Goal: Task Accomplishment & Management: Use online tool/utility

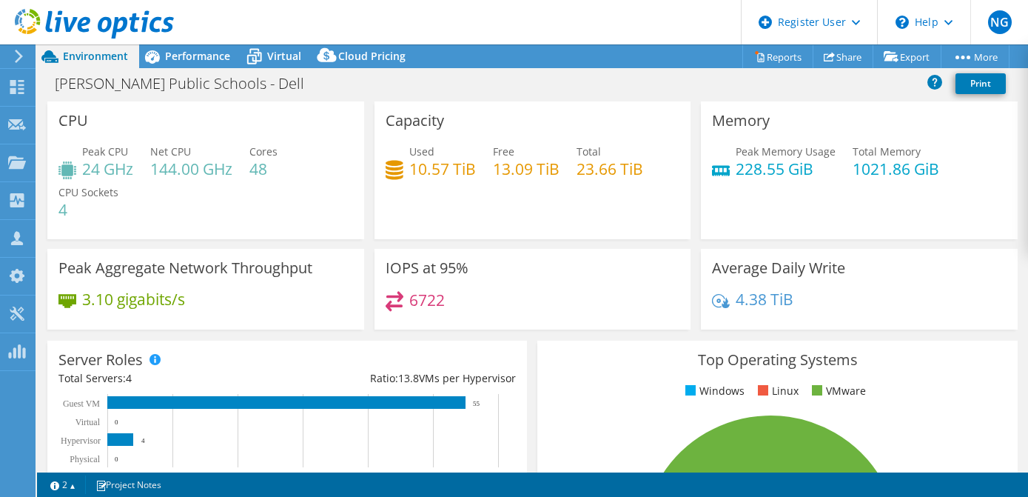
select select "USD"
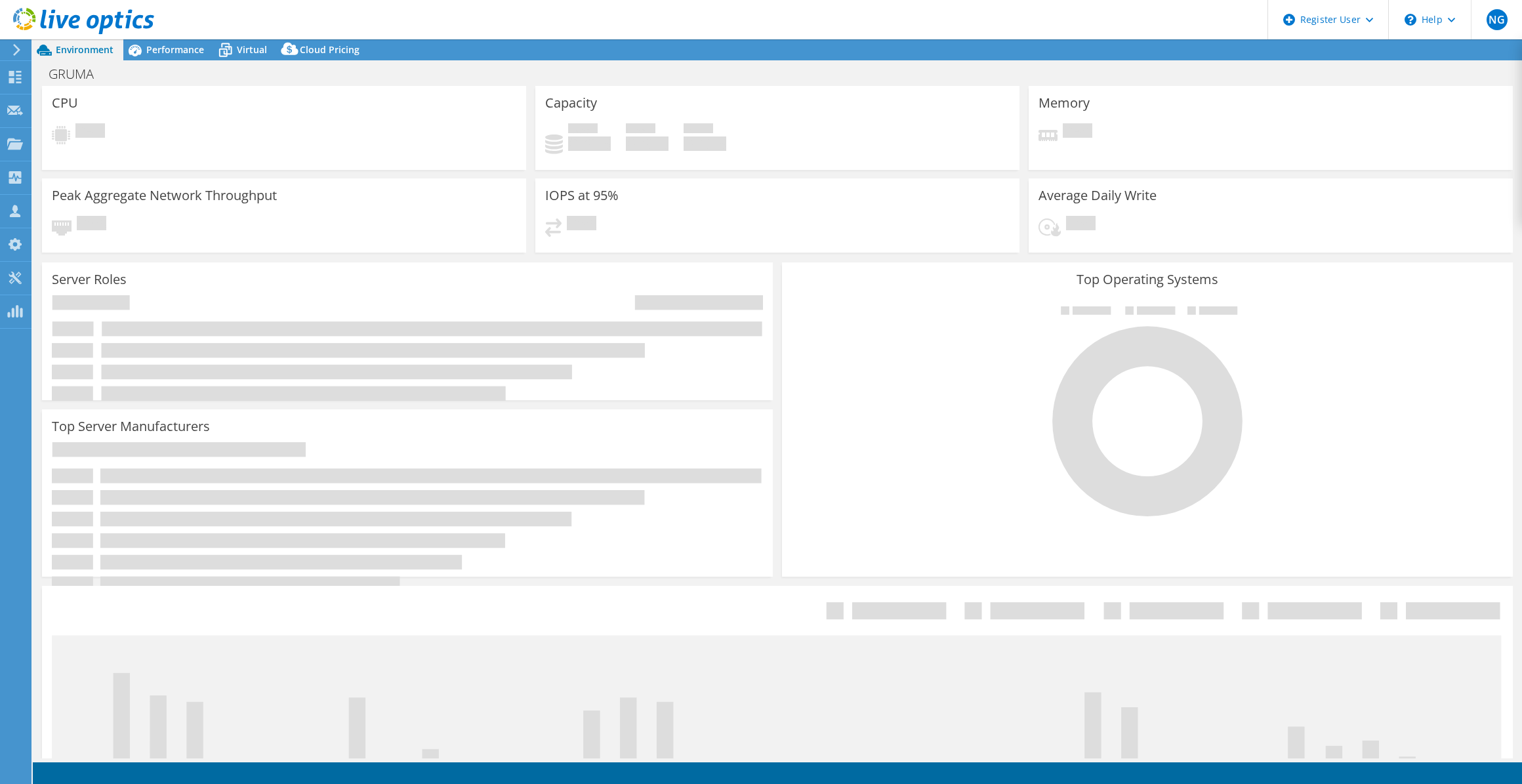
select select "USWest"
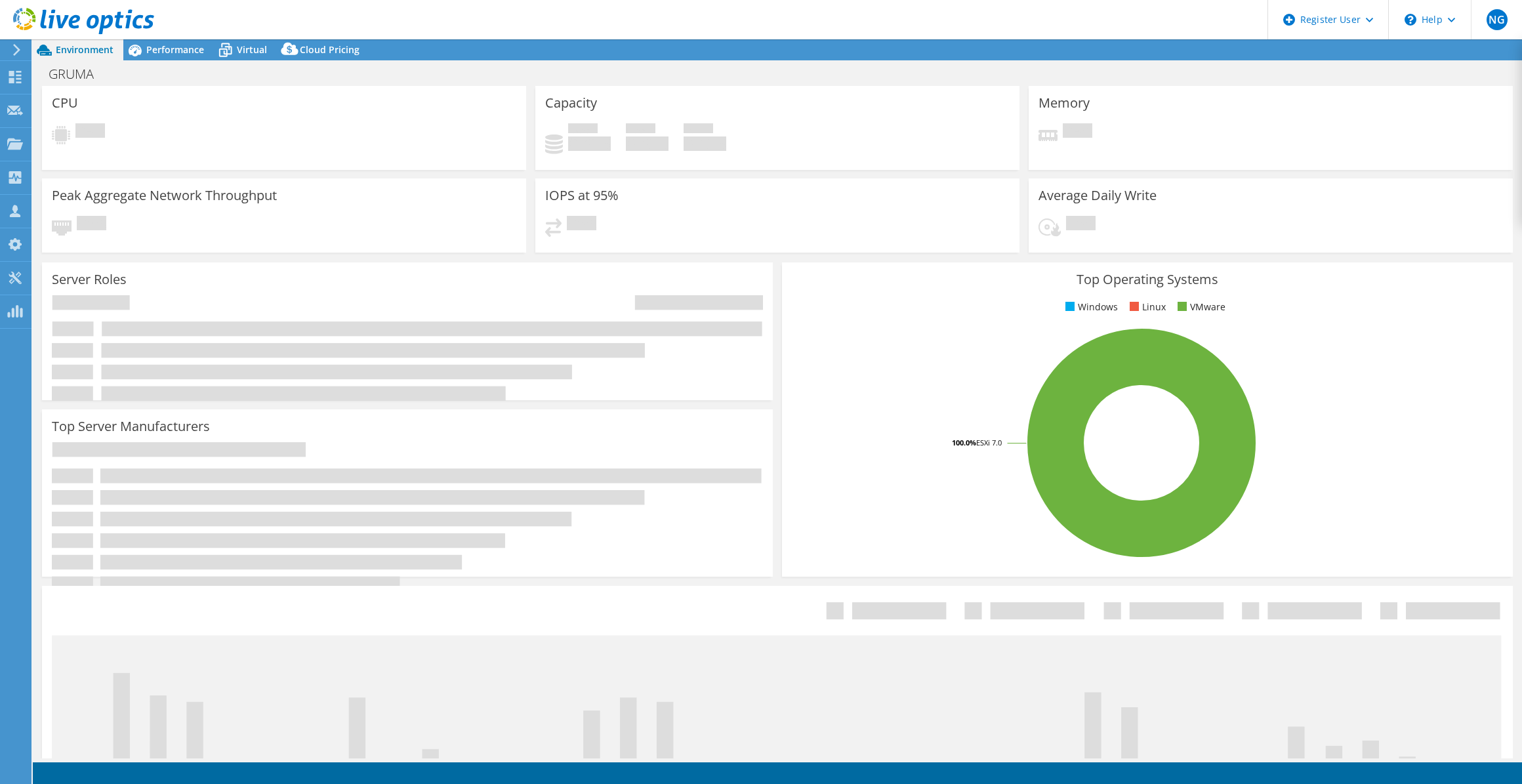
select select "USWest"
select select "USD"
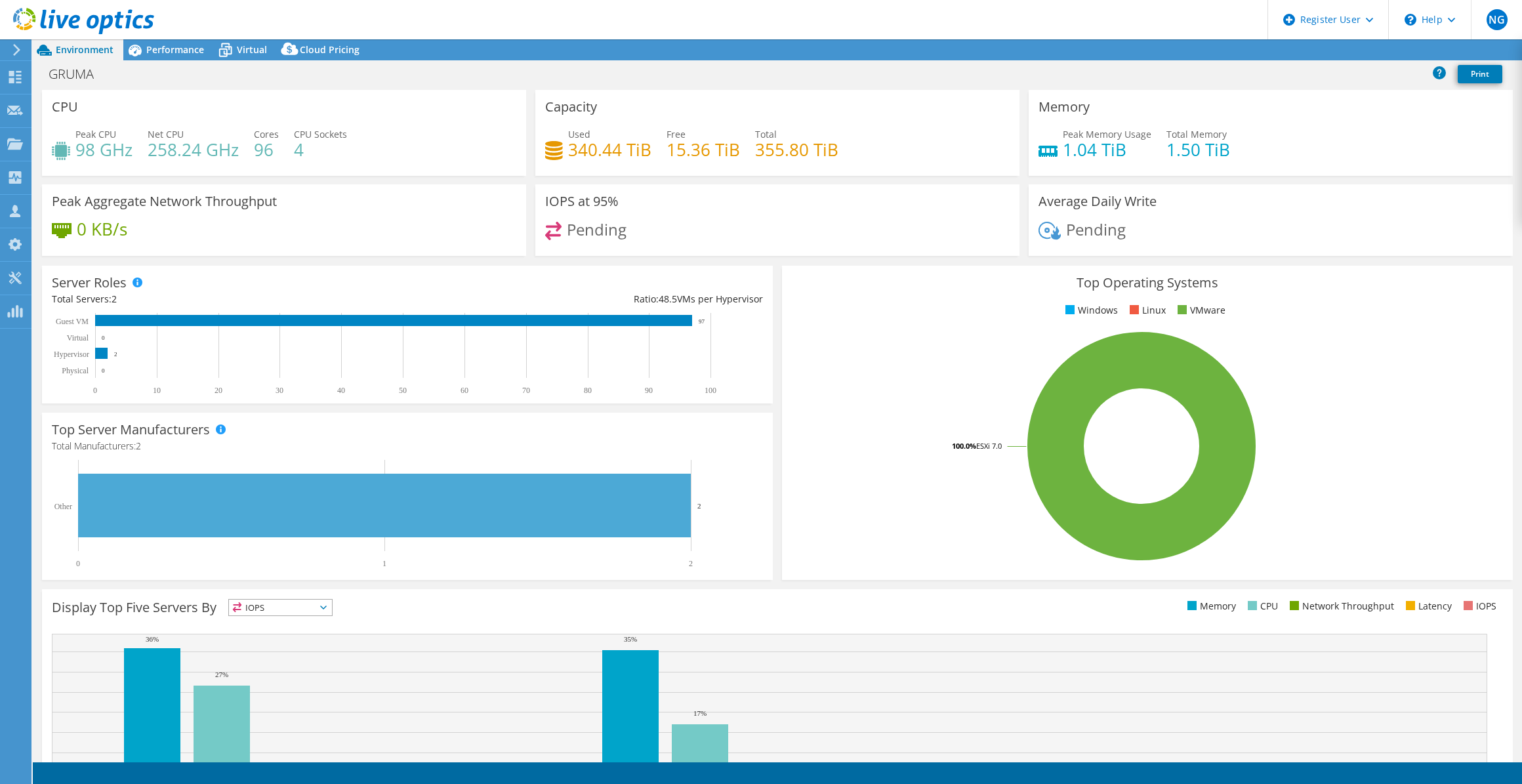
click at [13, 53] on icon at bounding box center [16, 50] width 10 height 12
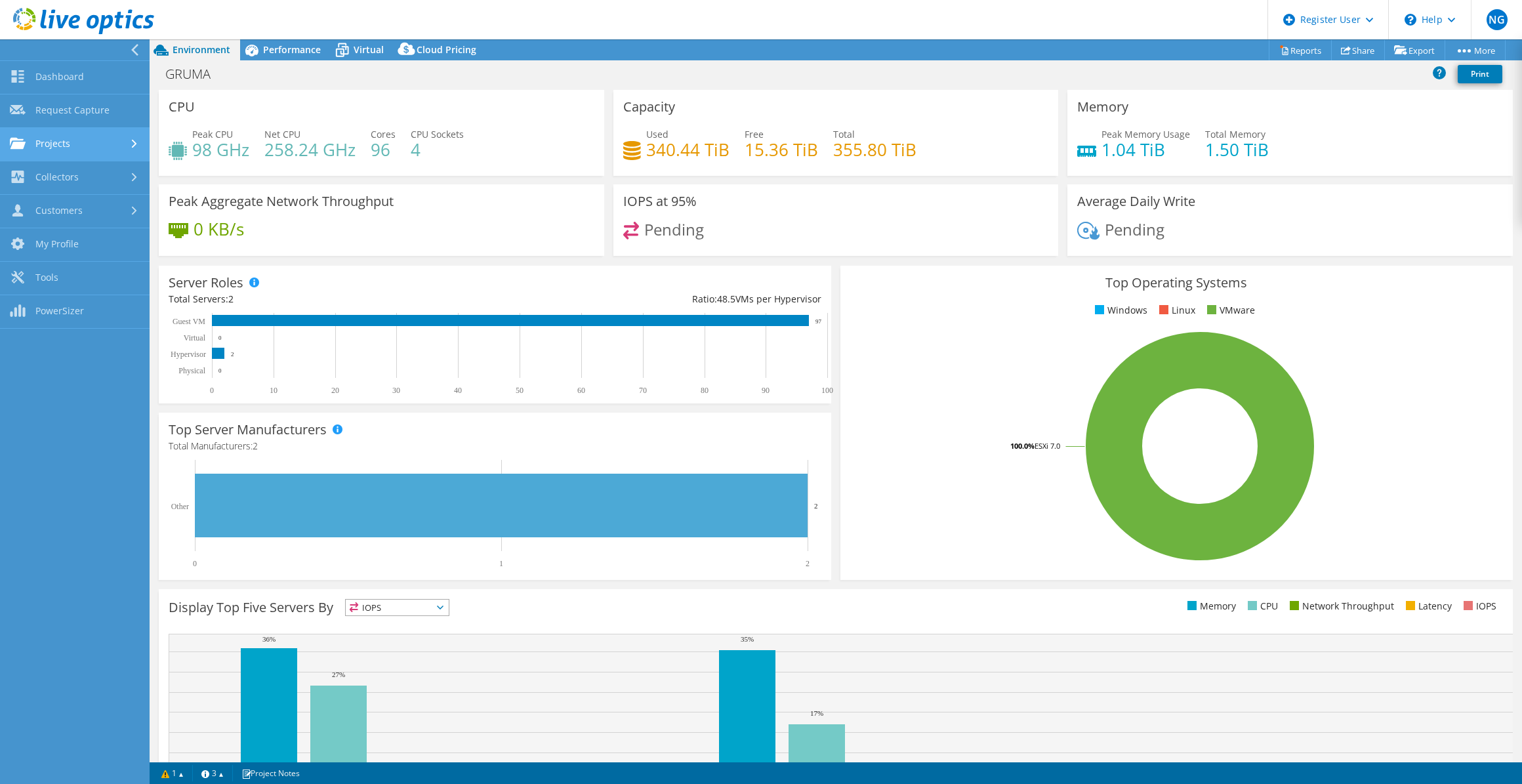
click at [39, 151] on link "Projects" at bounding box center [74, 144] width 150 height 34
click at [59, 182] on link "Search Projects" at bounding box center [74, 178] width 150 height 34
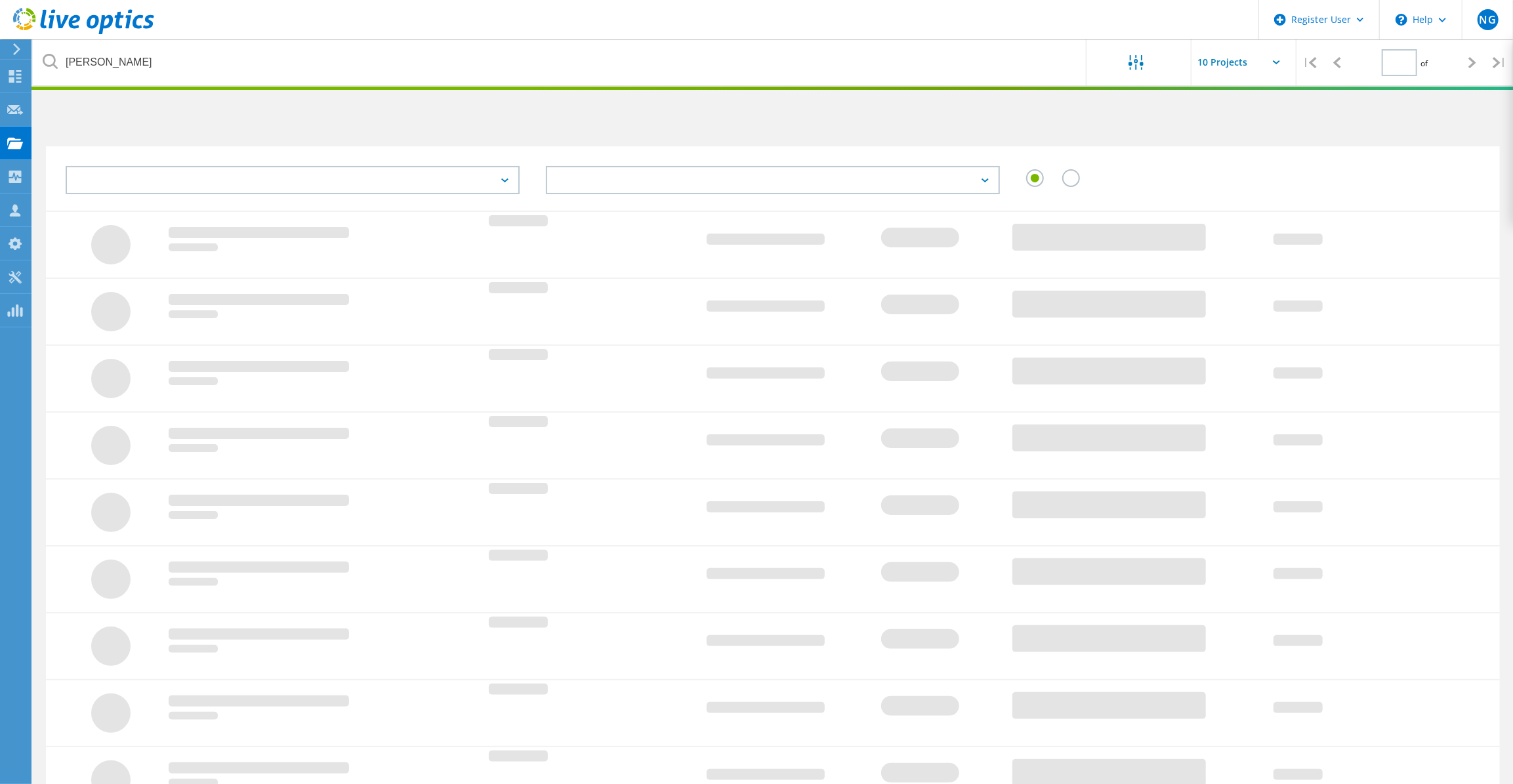
type input "1"
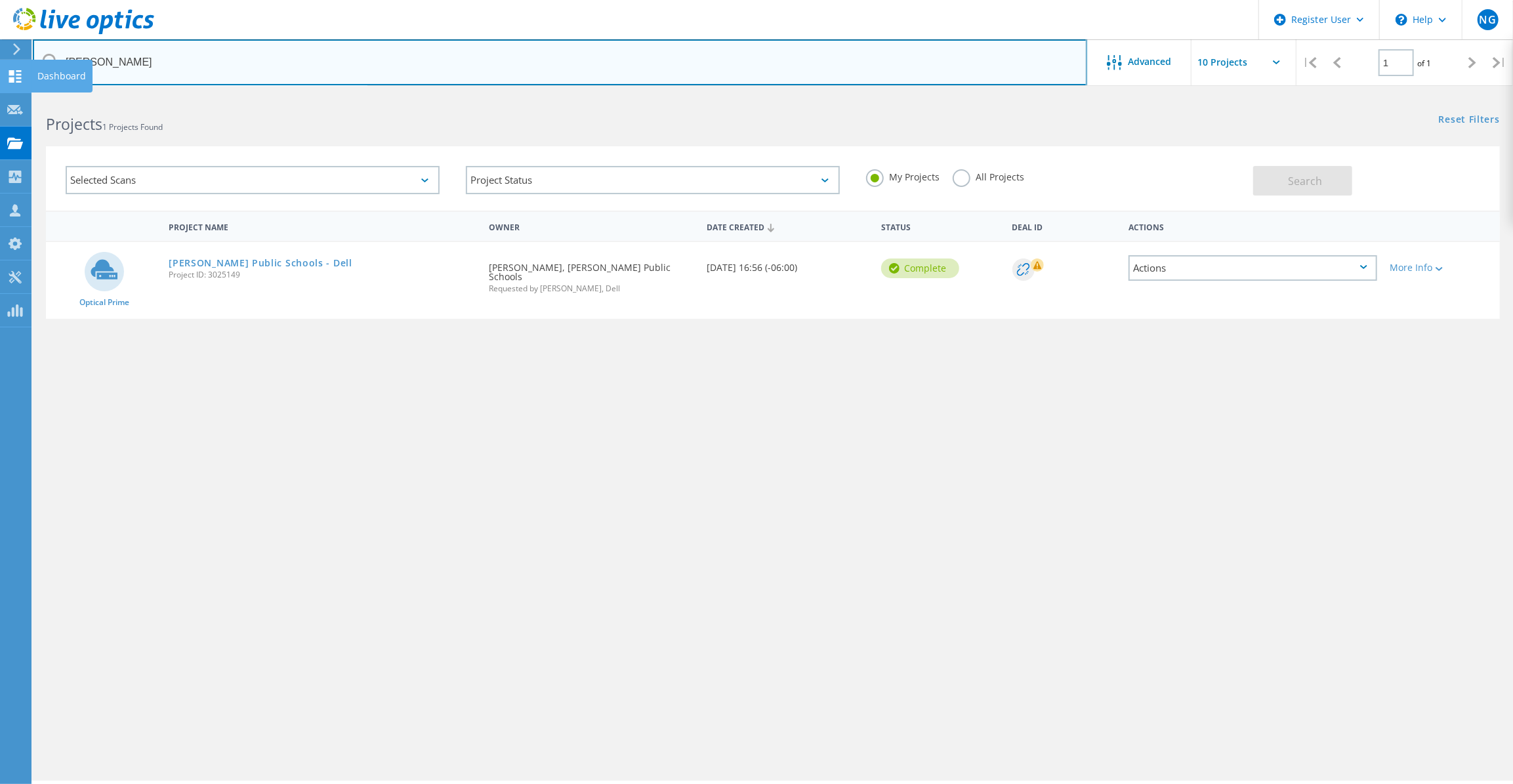
drag, startPoint x: 125, startPoint y: 77, endPoint x: 30, endPoint y: 65, distance: 95.8
click at [30, 95] on div "Register User \n Help Explore Helpful Articles Contact Support NG Dell User [PE…" at bounding box center [756, 457] width 1513 height 725
type input "g"
drag, startPoint x: 177, startPoint y: 62, endPoint x: 24, endPoint y: 61, distance: 153.0
click at [24, 95] on div "Register User \n Help Explore Helpful Articles Contact Support NG Dell User [PE…" at bounding box center [756, 457] width 1513 height 725
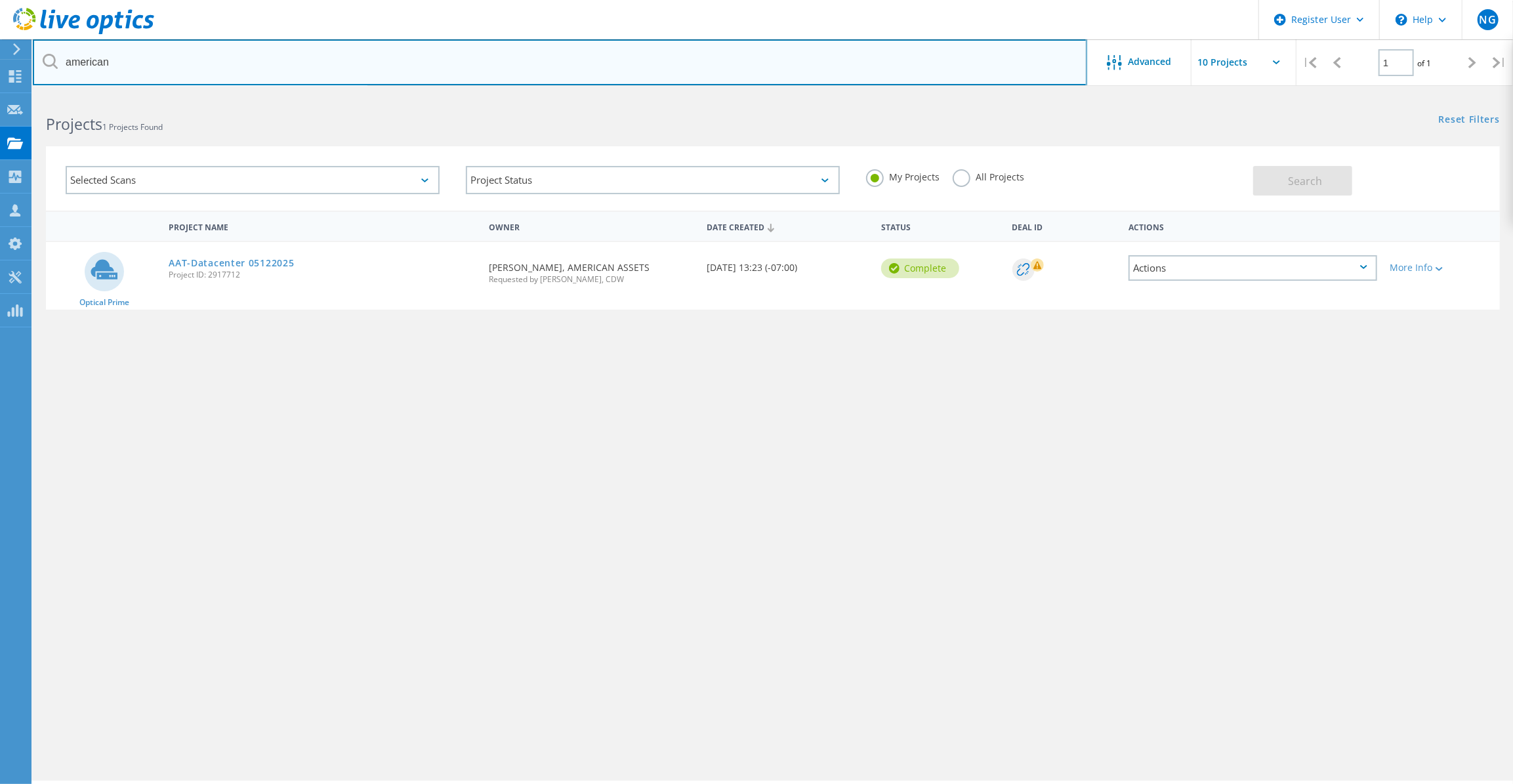
drag, startPoint x: 201, startPoint y: 62, endPoint x: 27, endPoint y: 23, distance: 178.3
click at [27, 95] on div "Register User \n Help Explore Helpful Articles Contact Support NG Dell User [PE…" at bounding box center [756, 457] width 1513 height 725
type input "ambanko"
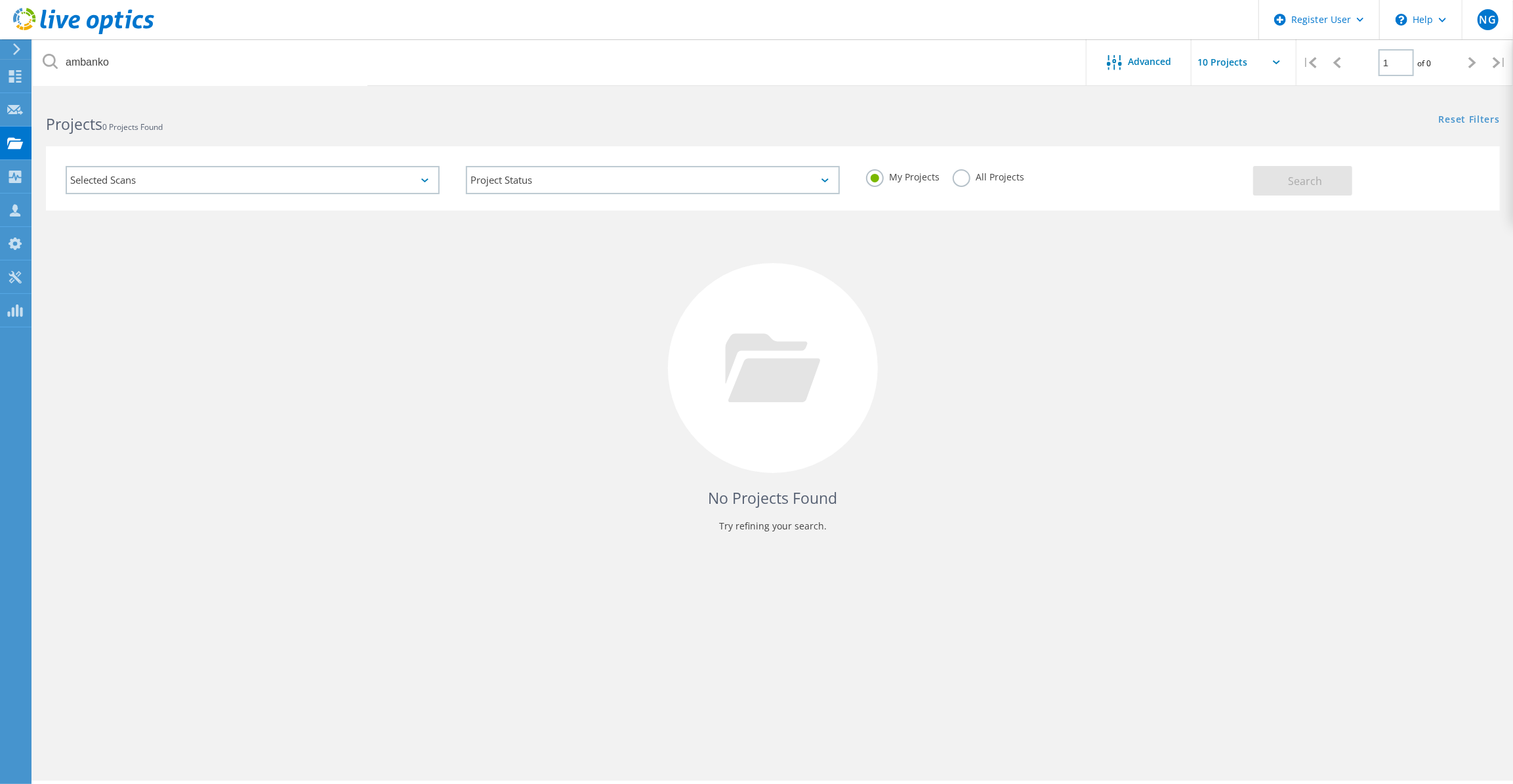
click at [987, 175] on label "All Projects" at bounding box center [988, 175] width 72 height 12
click at [0, 0] on input "All Projects" at bounding box center [0, 0] width 0 height 0
click at [1331, 183] on button "Search" at bounding box center [1303, 180] width 99 height 29
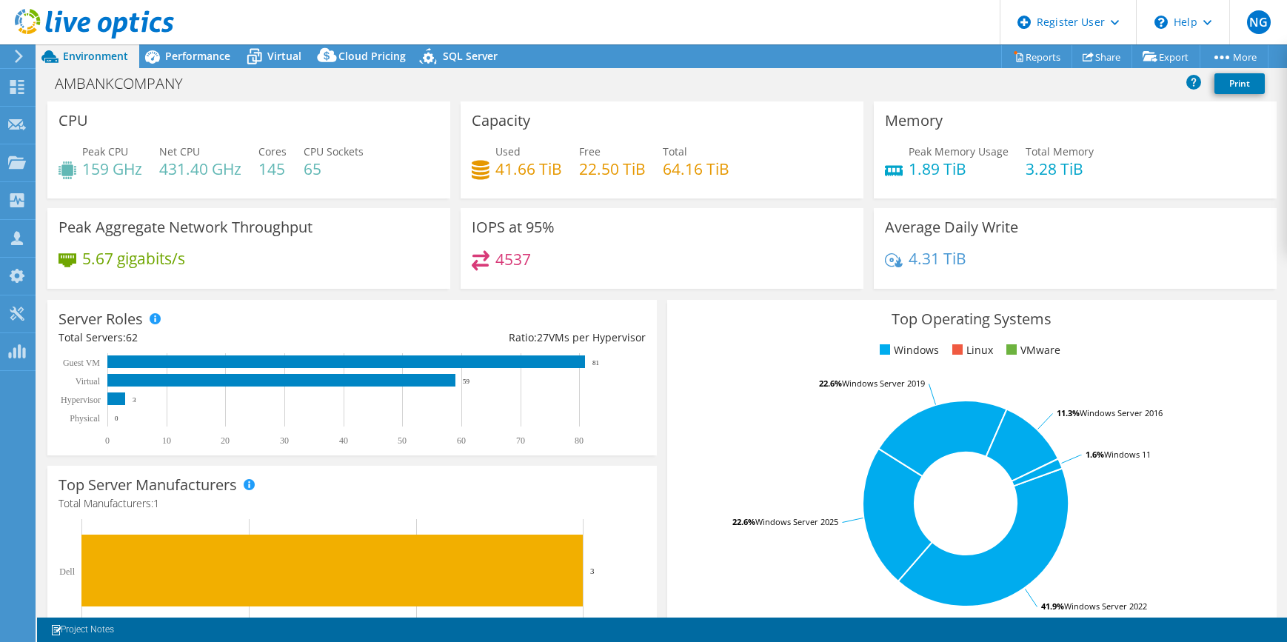
select select "USD"
